Goal: Task Accomplishment & Management: Complete application form

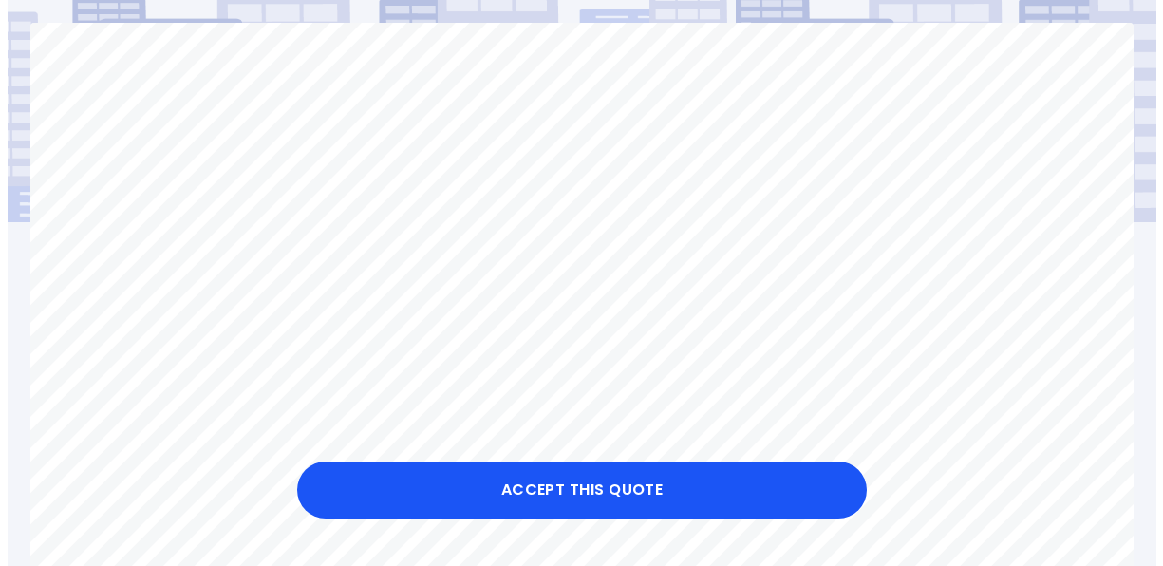
scroll to position [86, 0]
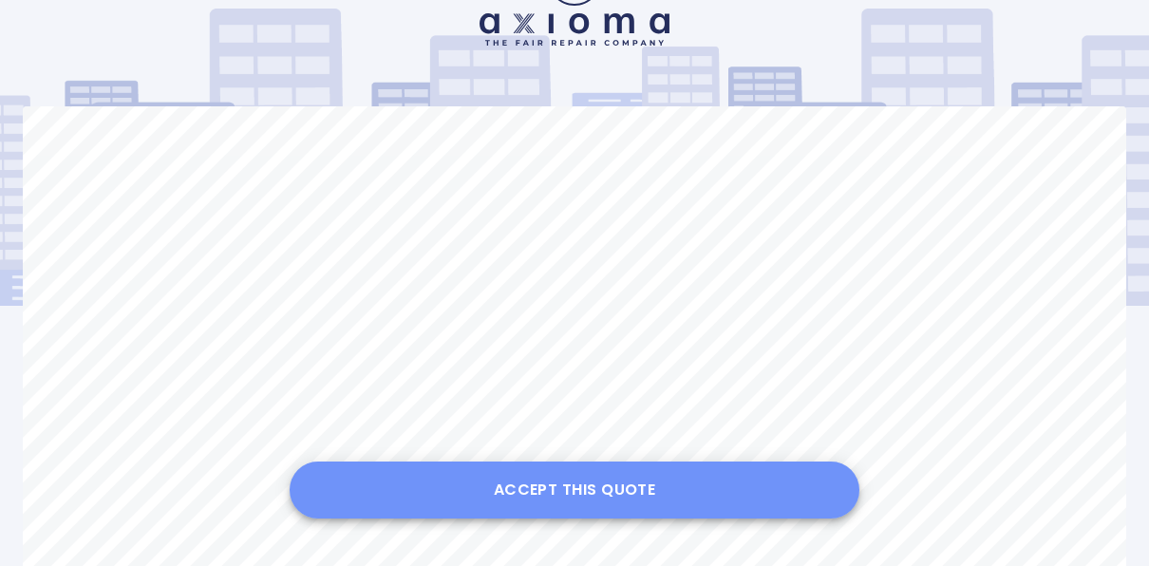
click at [592, 491] on button "Accept this Quote" at bounding box center [575, 490] width 570 height 57
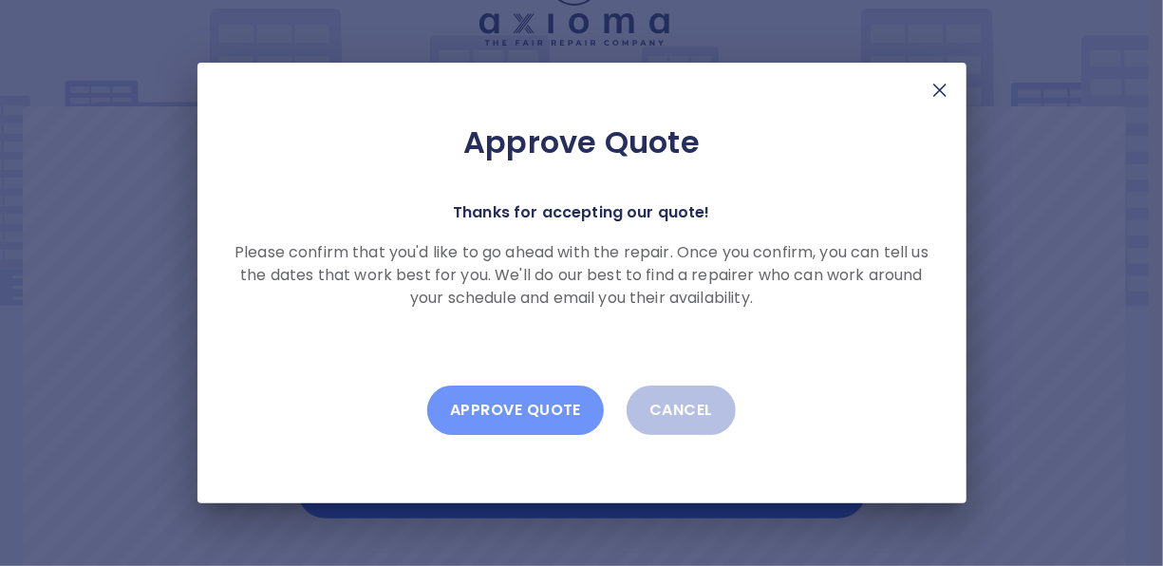
click at [519, 410] on button "Approve Quote" at bounding box center [515, 410] width 177 height 49
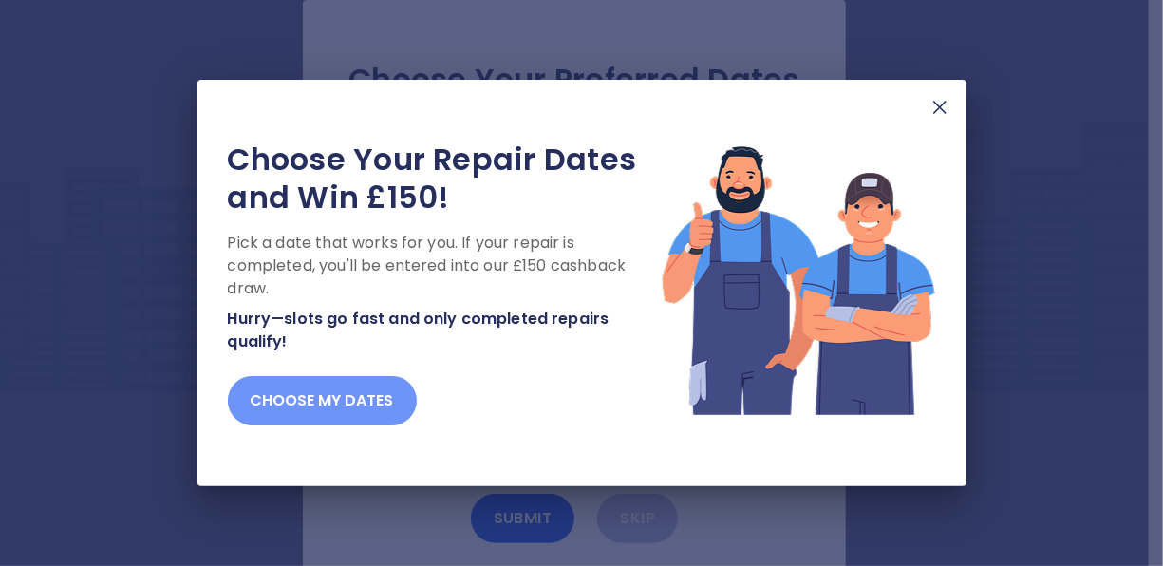
click at [310, 405] on button "Choose my dates" at bounding box center [322, 400] width 189 height 49
